Goal: Communication & Community: Answer question/provide support

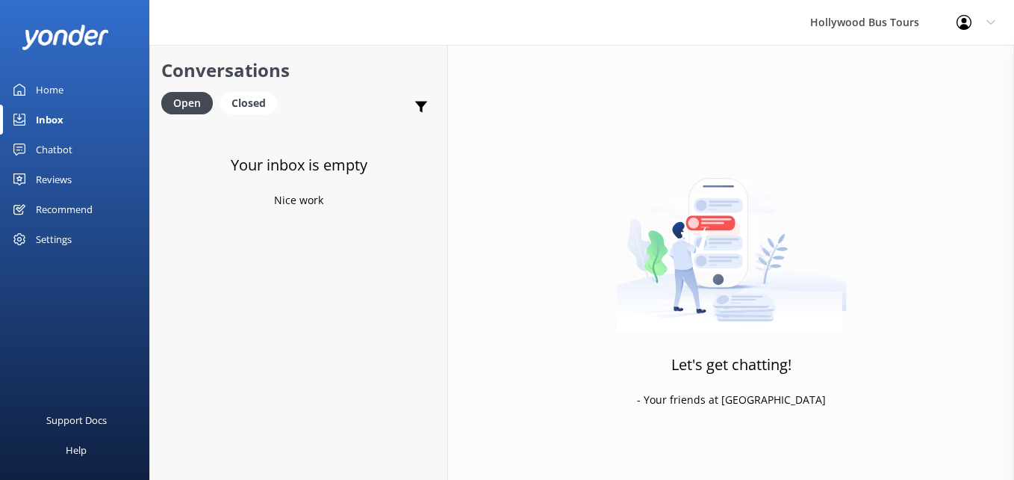
drag, startPoint x: 0, startPoint y: 0, endPoint x: 69, endPoint y: 130, distance: 147.0
click at [69, 130] on link "Inbox" at bounding box center [74, 120] width 149 height 30
click at [30, 157] on link "Chatbot" at bounding box center [74, 149] width 149 height 30
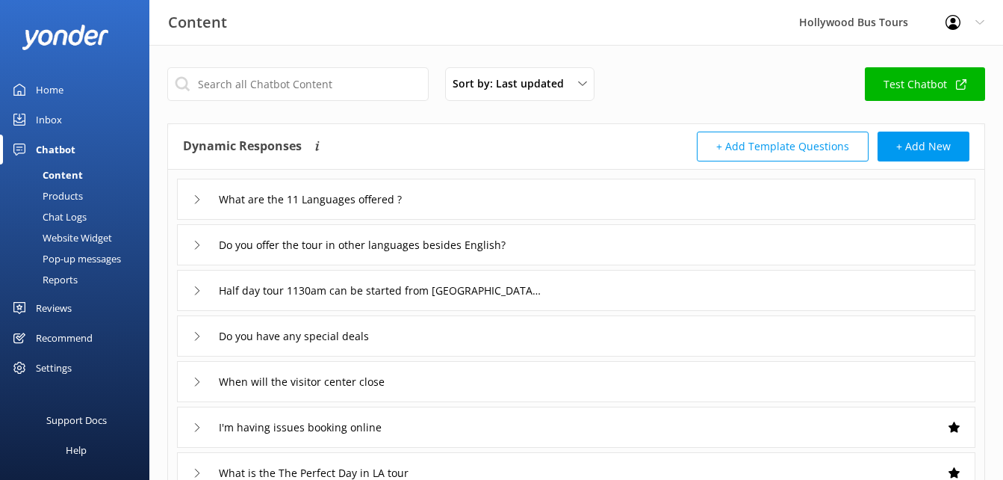
click at [55, 116] on div "Inbox" at bounding box center [49, 120] width 26 height 30
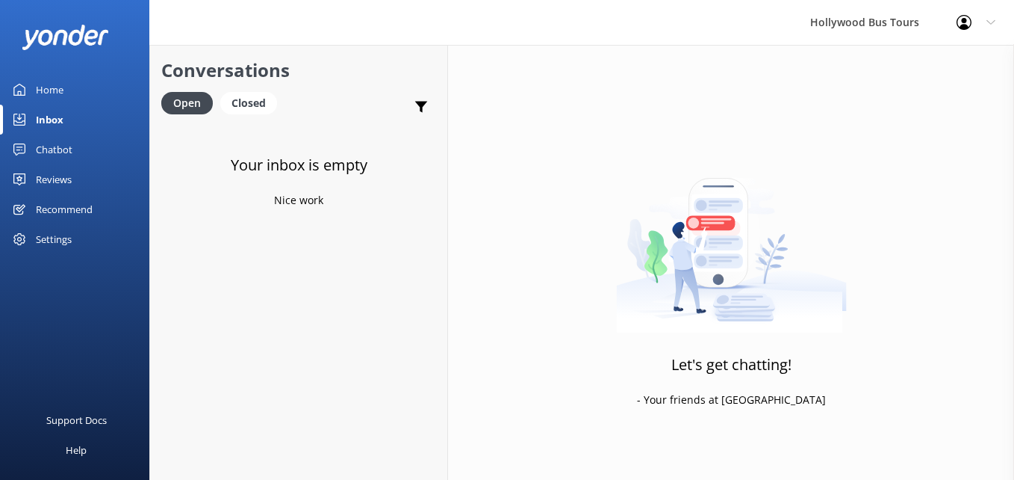
click at [55, 150] on div "Chatbot" at bounding box center [54, 149] width 37 height 30
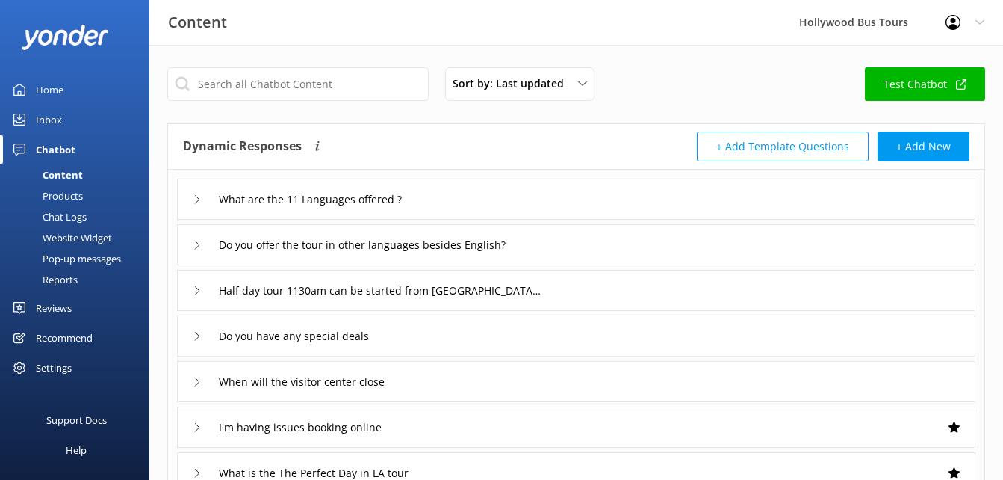
click at [42, 156] on div "Chatbot" at bounding box center [56, 149] width 40 height 30
click at [45, 122] on div "Inbox" at bounding box center [49, 120] width 26 height 30
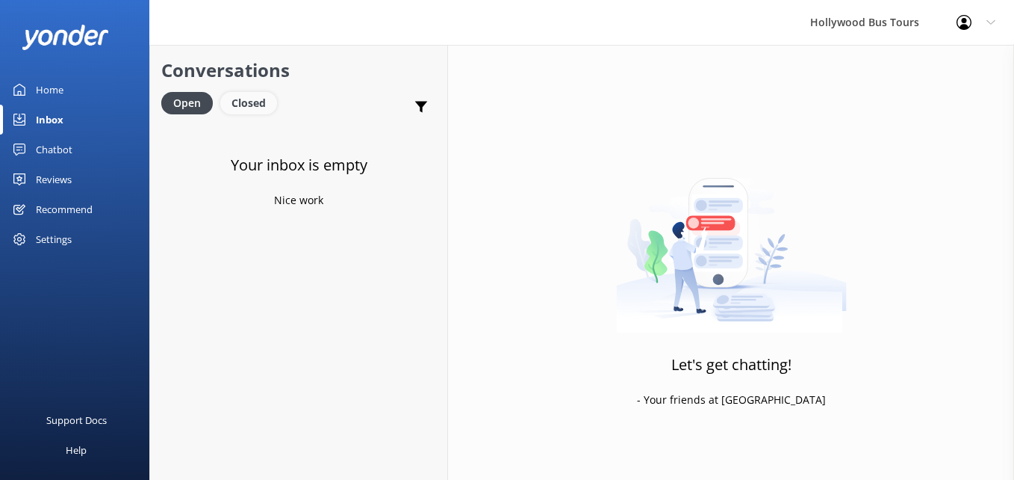
click at [241, 100] on div "Closed" at bounding box center [248, 103] width 57 height 22
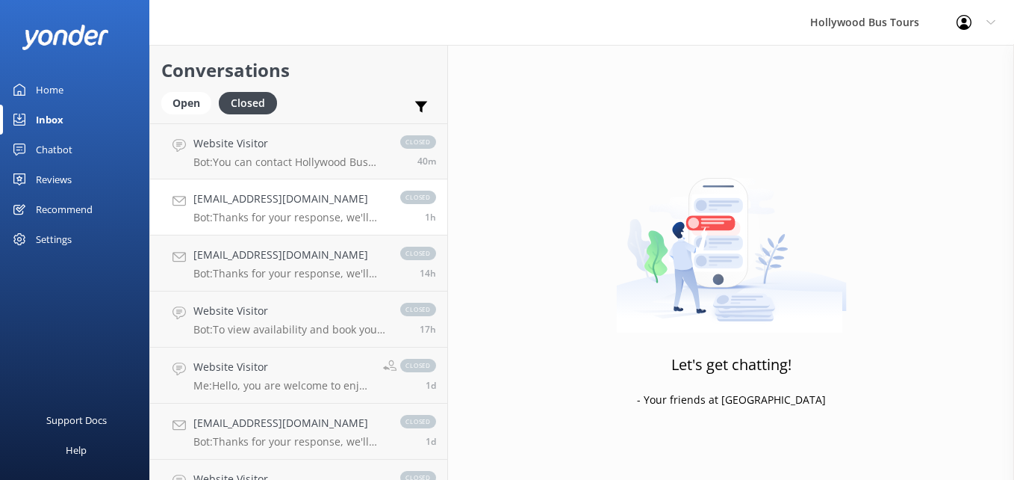
click at [303, 225] on link "[EMAIL_ADDRESS][DOMAIN_NAME] Bot: Thanks for your response, we'll get back to y…" at bounding box center [298, 207] width 297 height 56
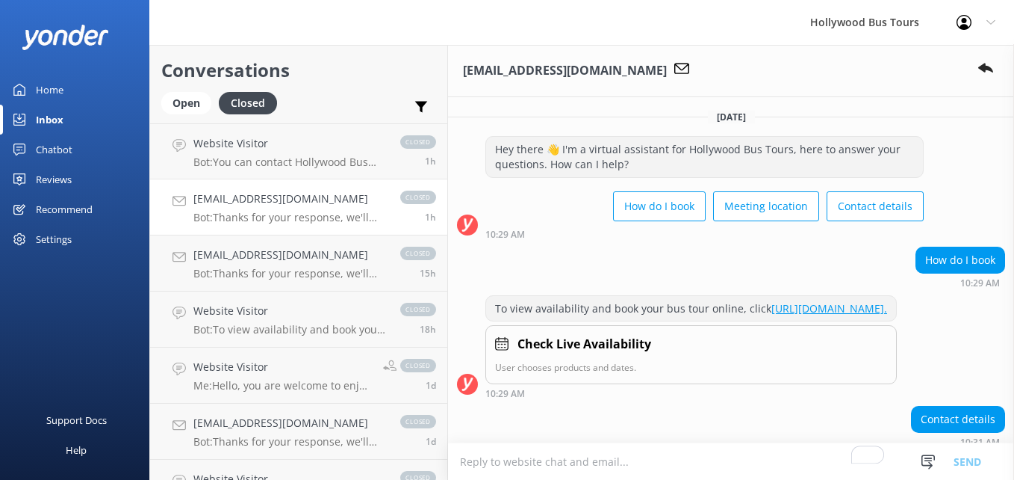
click at [16, 120] on icon at bounding box center [19, 120] width 12 height 12
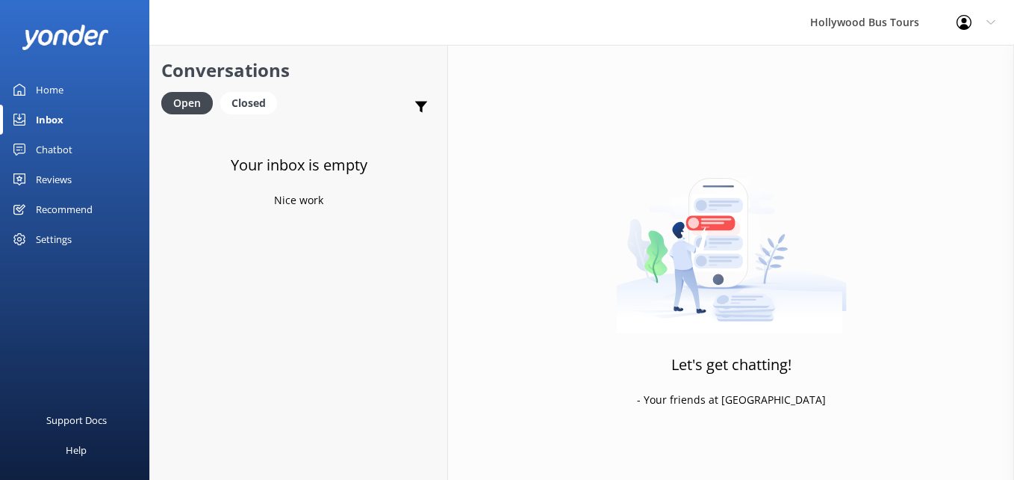
click at [41, 76] on div "Home" at bounding box center [50, 90] width 28 height 30
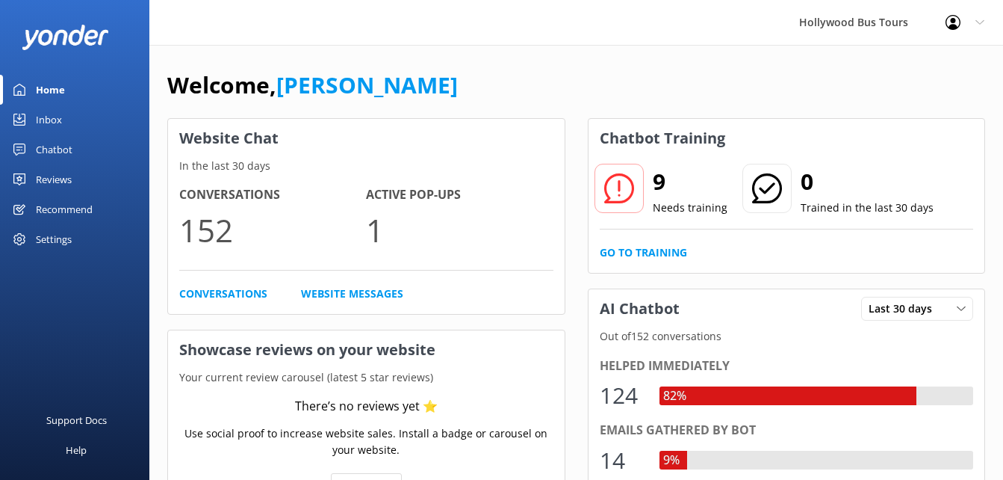
click at [58, 124] on div "Inbox" at bounding box center [49, 120] width 26 height 30
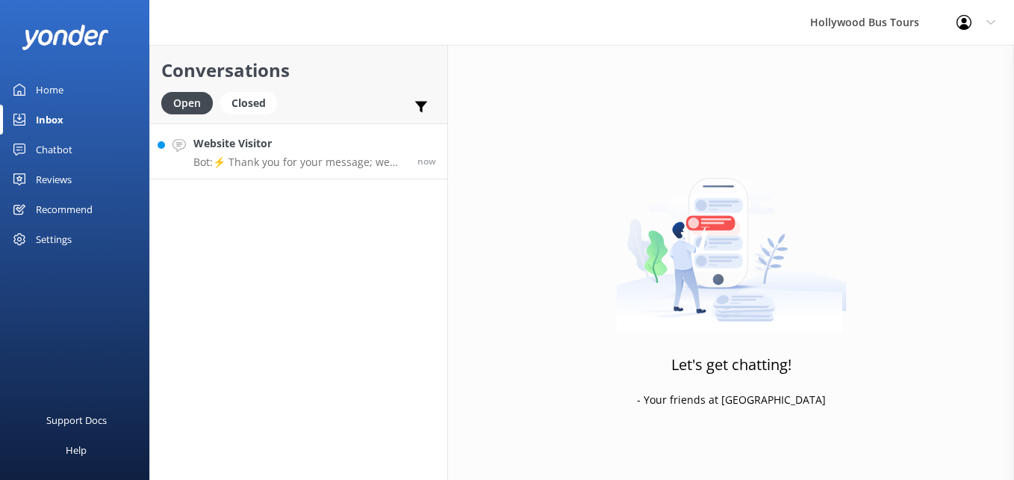
click at [288, 157] on p "Bot: ⚡ Thank you for your message; we are connecting you to a team member who w…" at bounding box center [299, 161] width 213 height 13
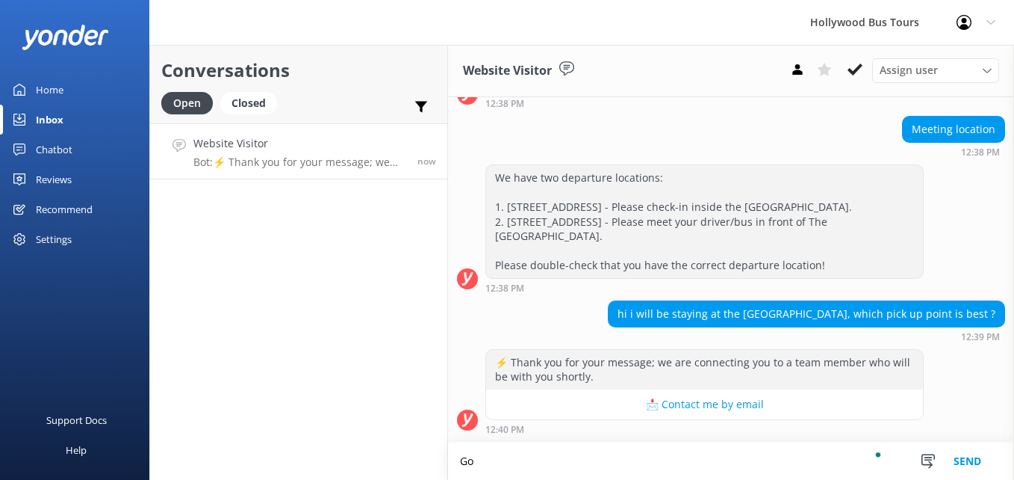
scroll to position [145, 0]
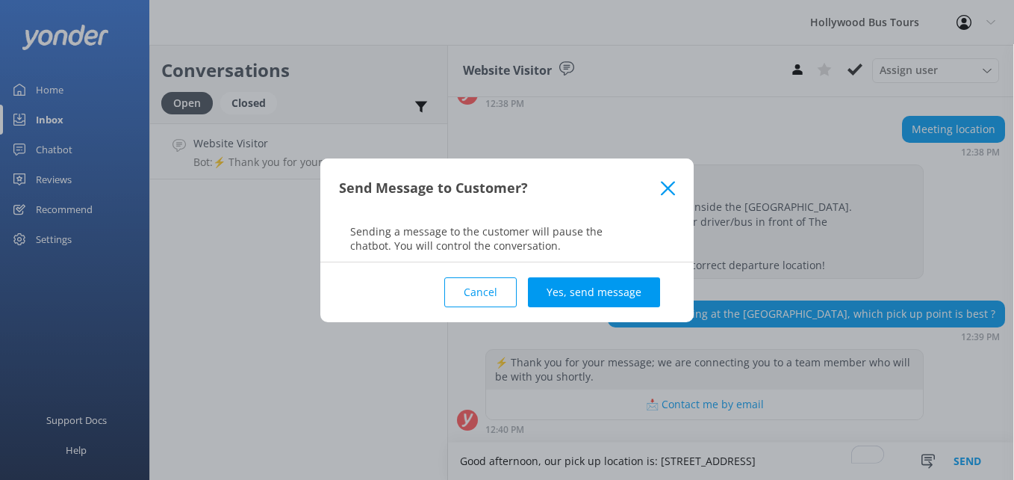
type textarea "Good afternoon, our pick up location is: [STREET_ADDRESS]"
click at [551, 281] on button "Yes, send message" at bounding box center [594, 292] width 132 height 30
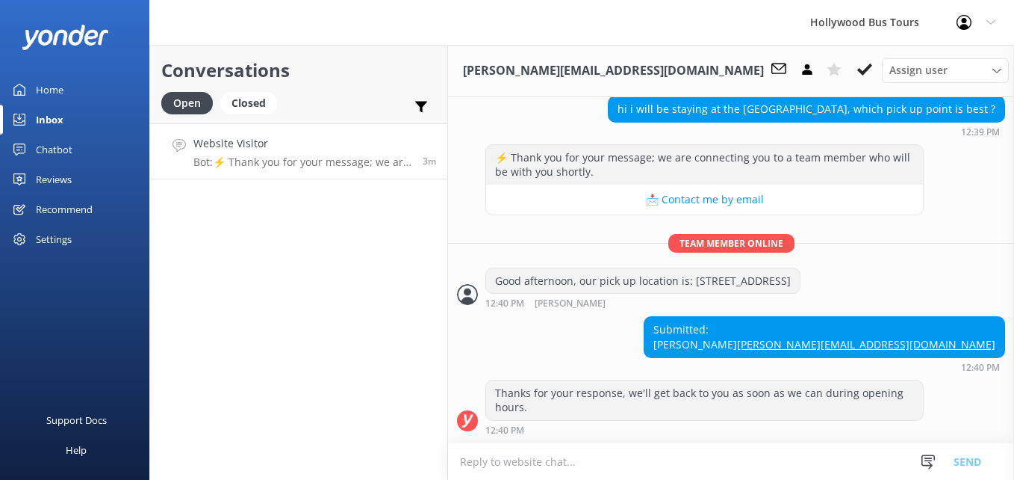
scroll to position [365, 0]
